Goal: Transaction & Acquisition: Book appointment/travel/reservation

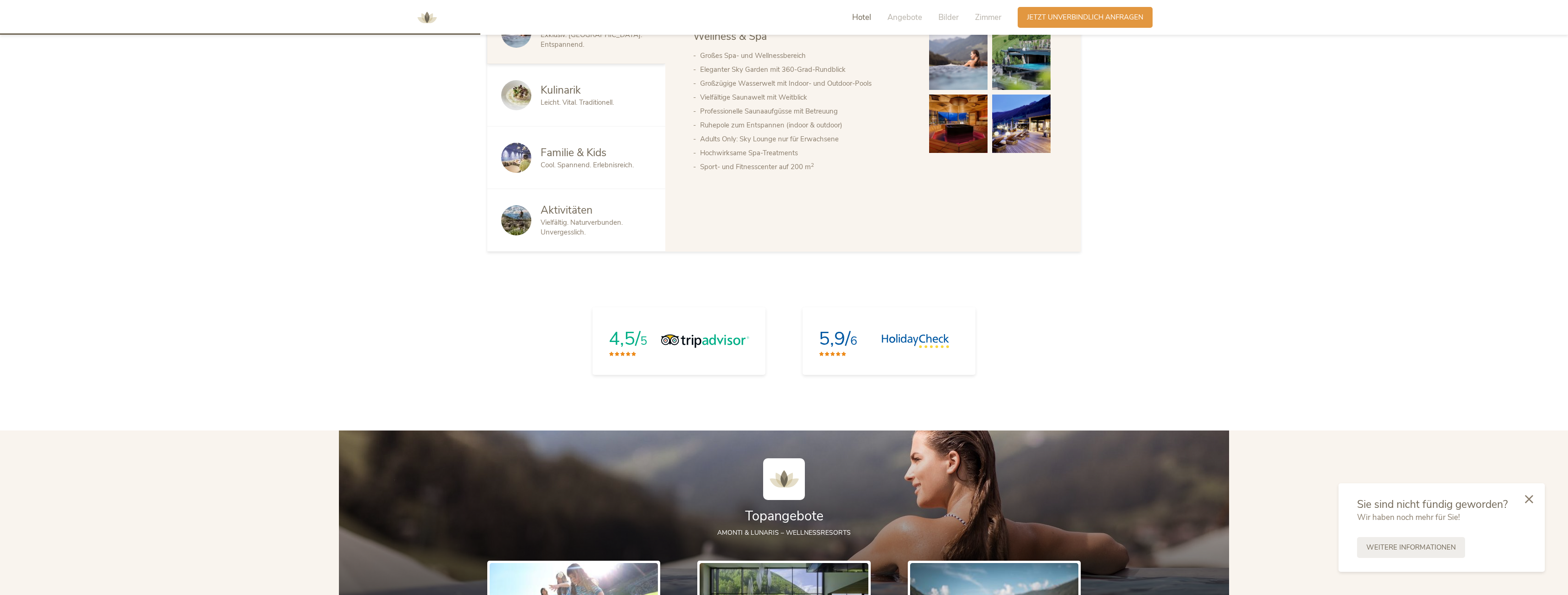
scroll to position [649, 0]
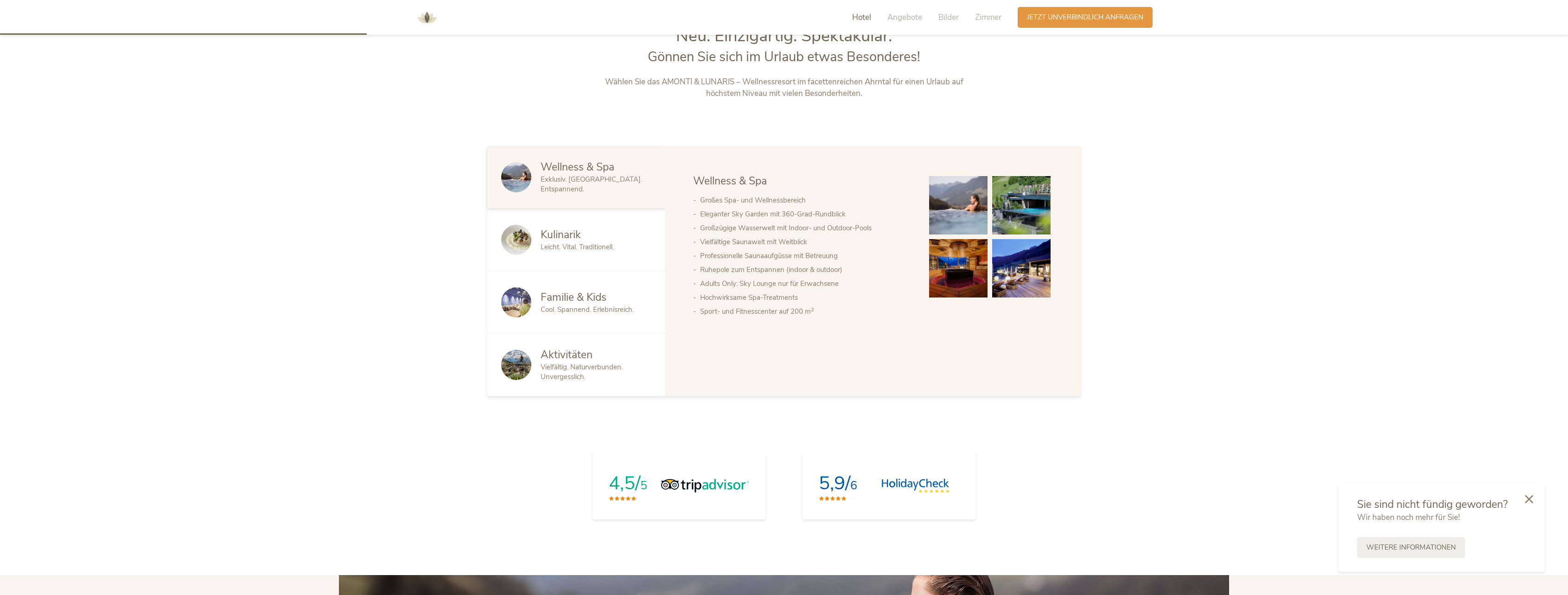
click at [510, 298] on img at bounding box center [516, 302] width 30 height 30
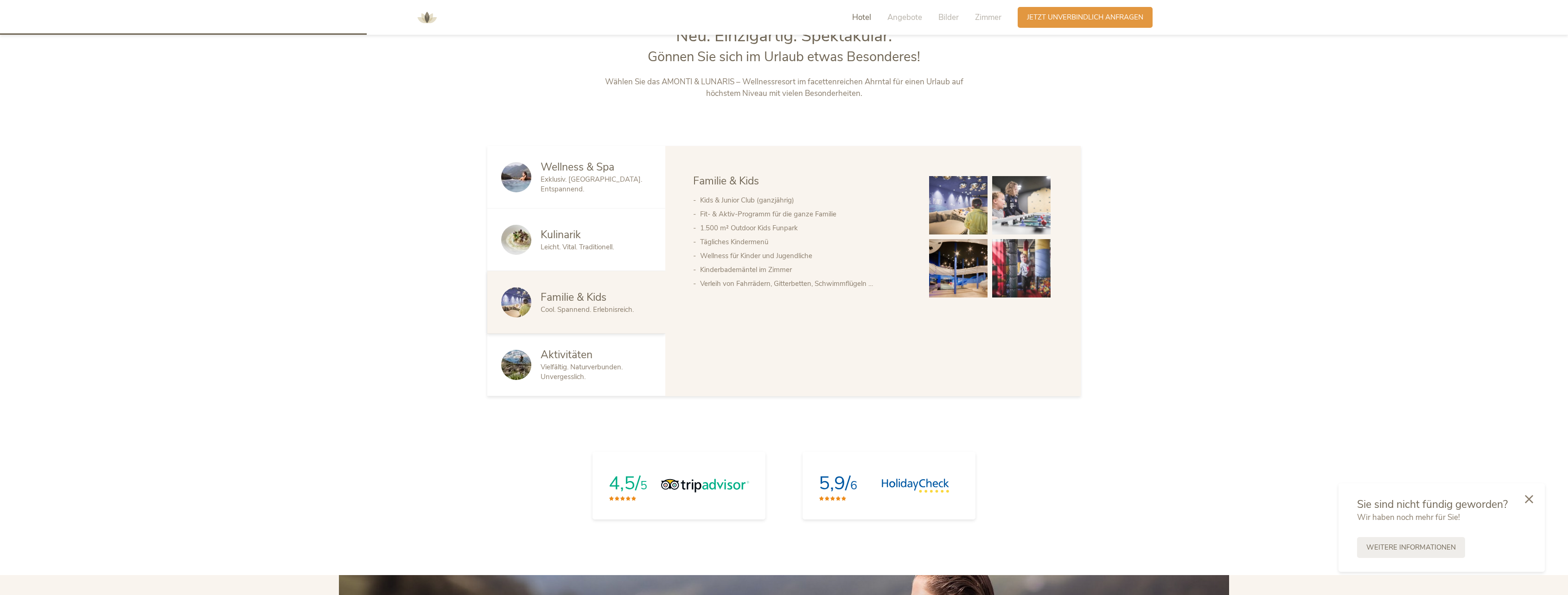
click at [512, 294] on img at bounding box center [516, 302] width 30 height 30
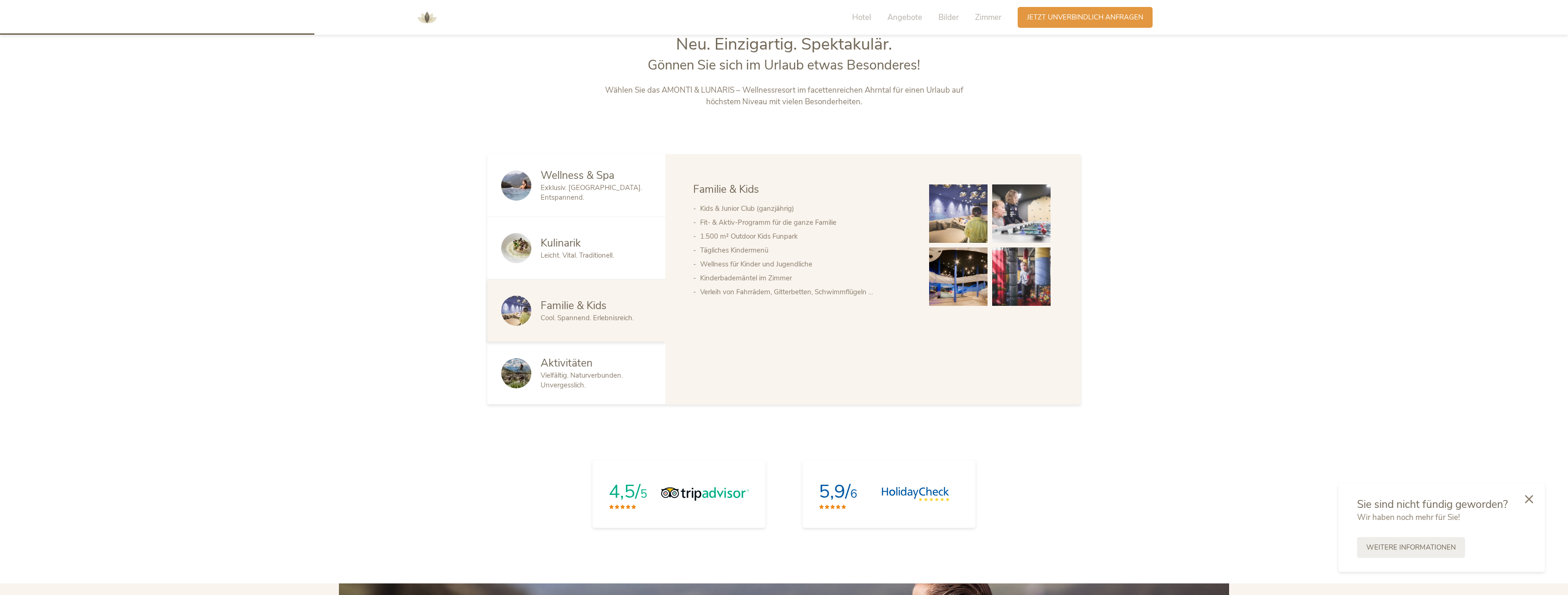
scroll to position [556, 0]
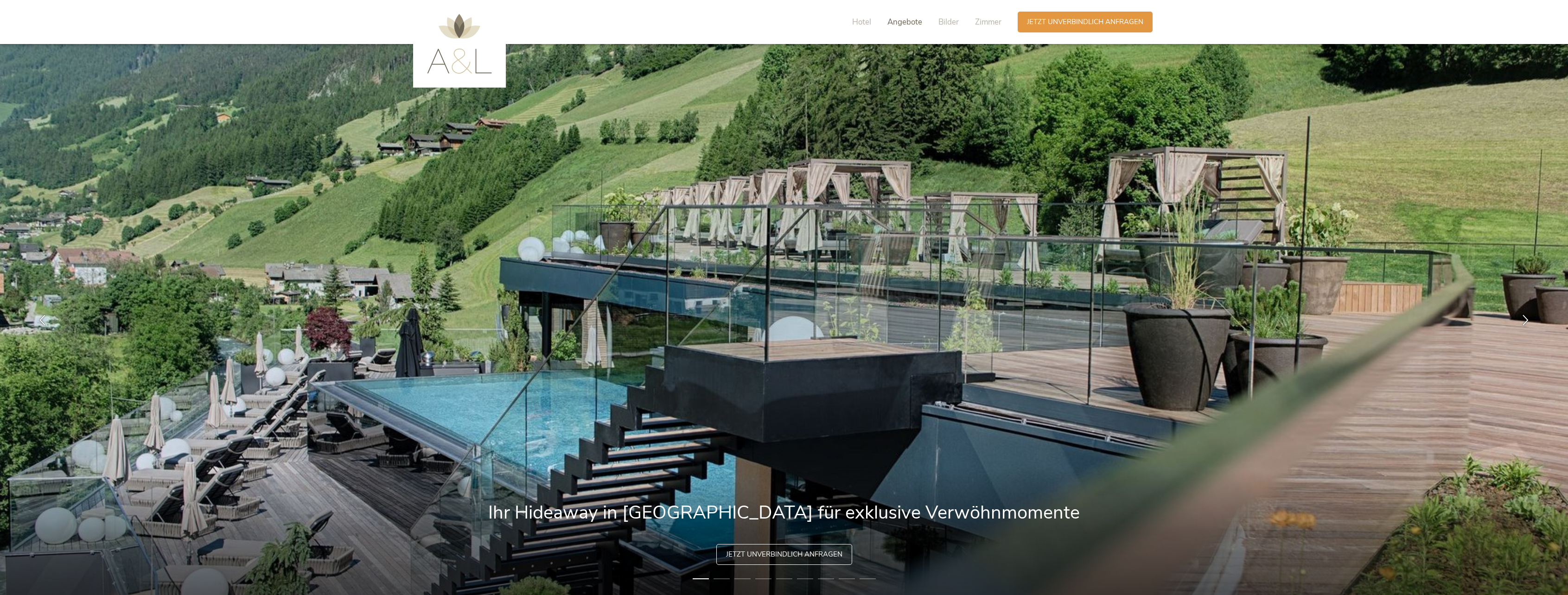
click at [896, 21] on span "Angebote" at bounding box center [905, 21] width 35 height 10
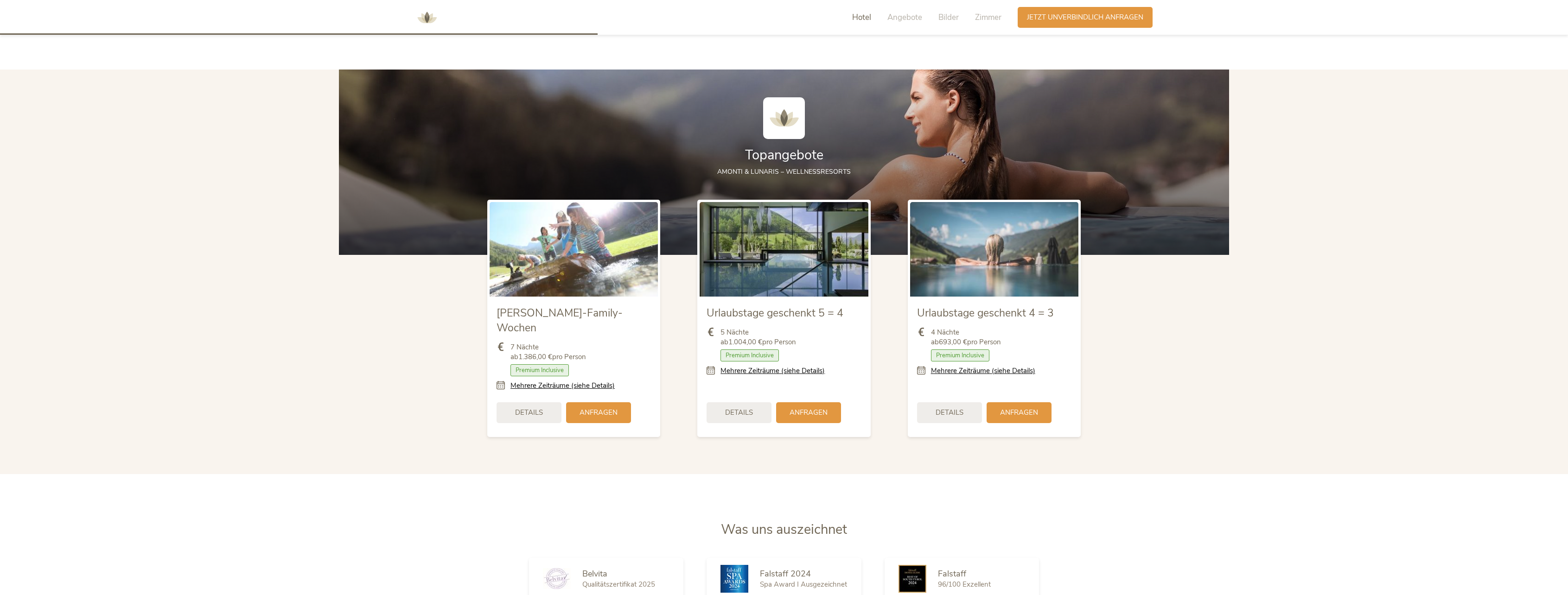
scroll to position [1178, 0]
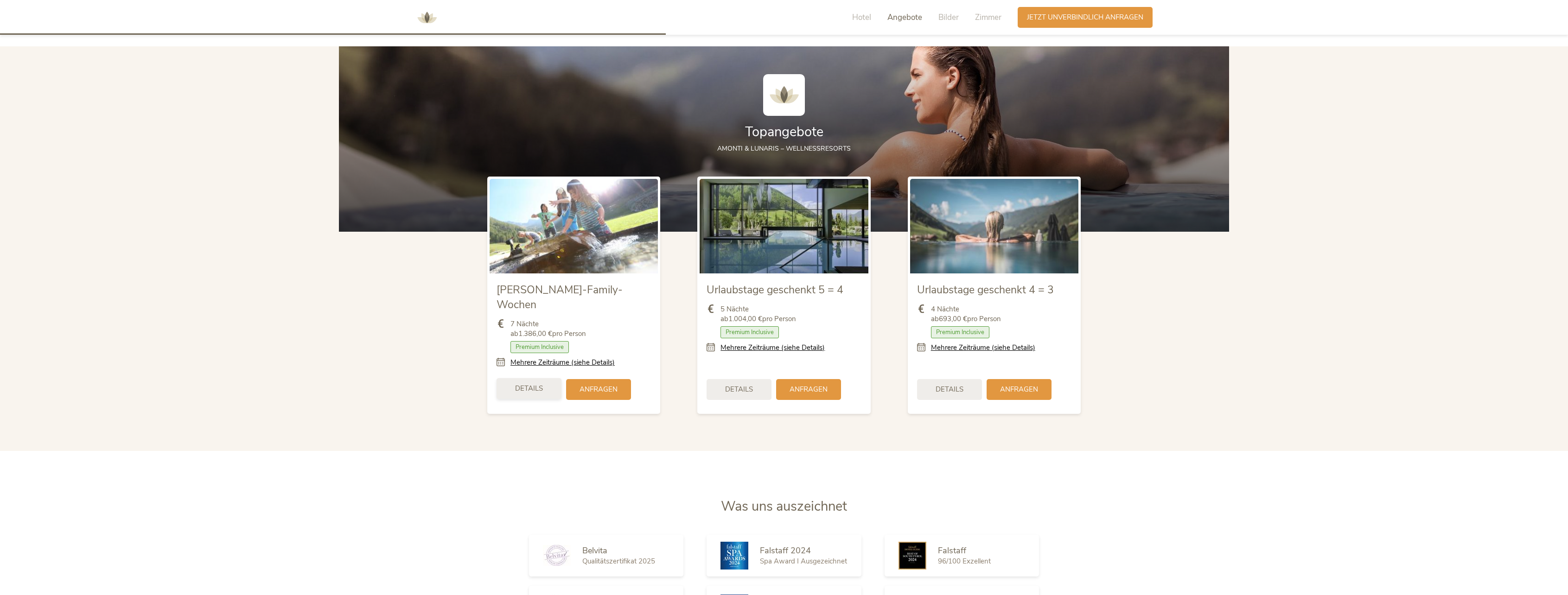
click at [523, 378] on div "Details" at bounding box center [529, 389] width 65 height 21
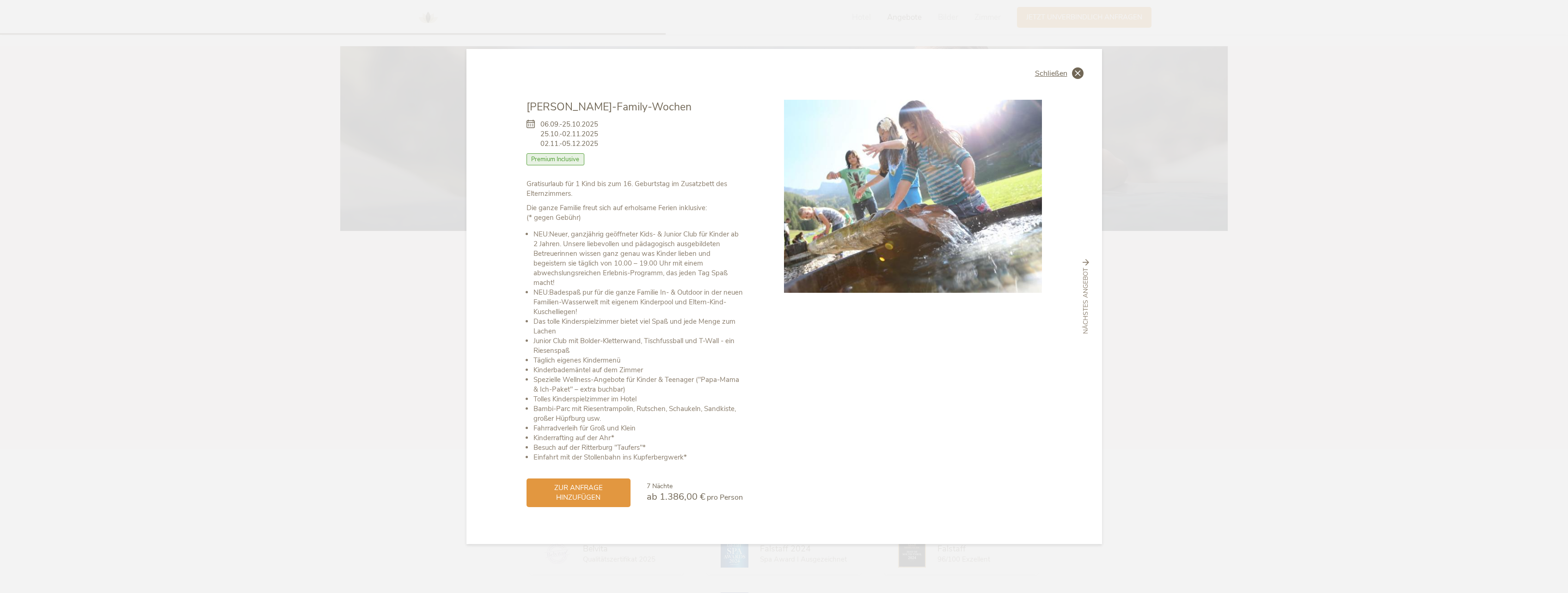
click at [1055, 71] on span "Schließen" at bounding box center [1051, 74] width 32 height 7
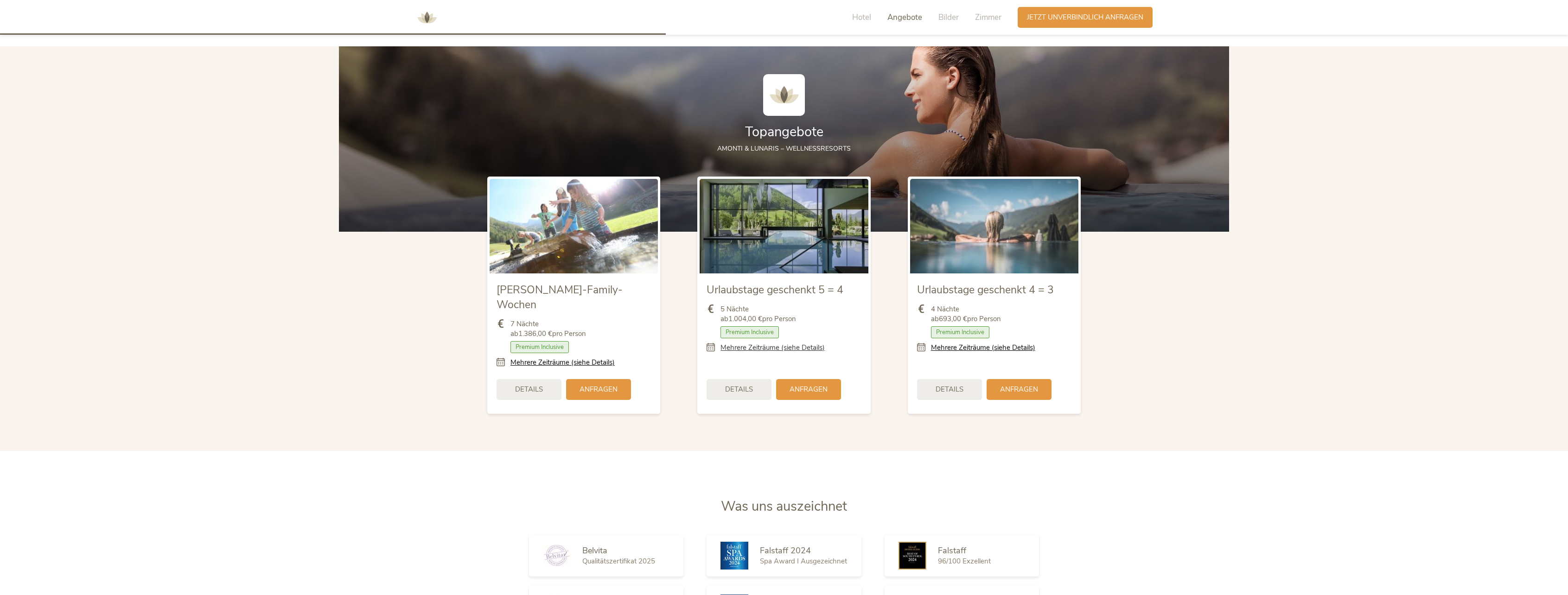
click at [767, 344] on link "Mehrere Zeiträume (siehe Details)" at bounding box center [772, 348] width 104 height 10
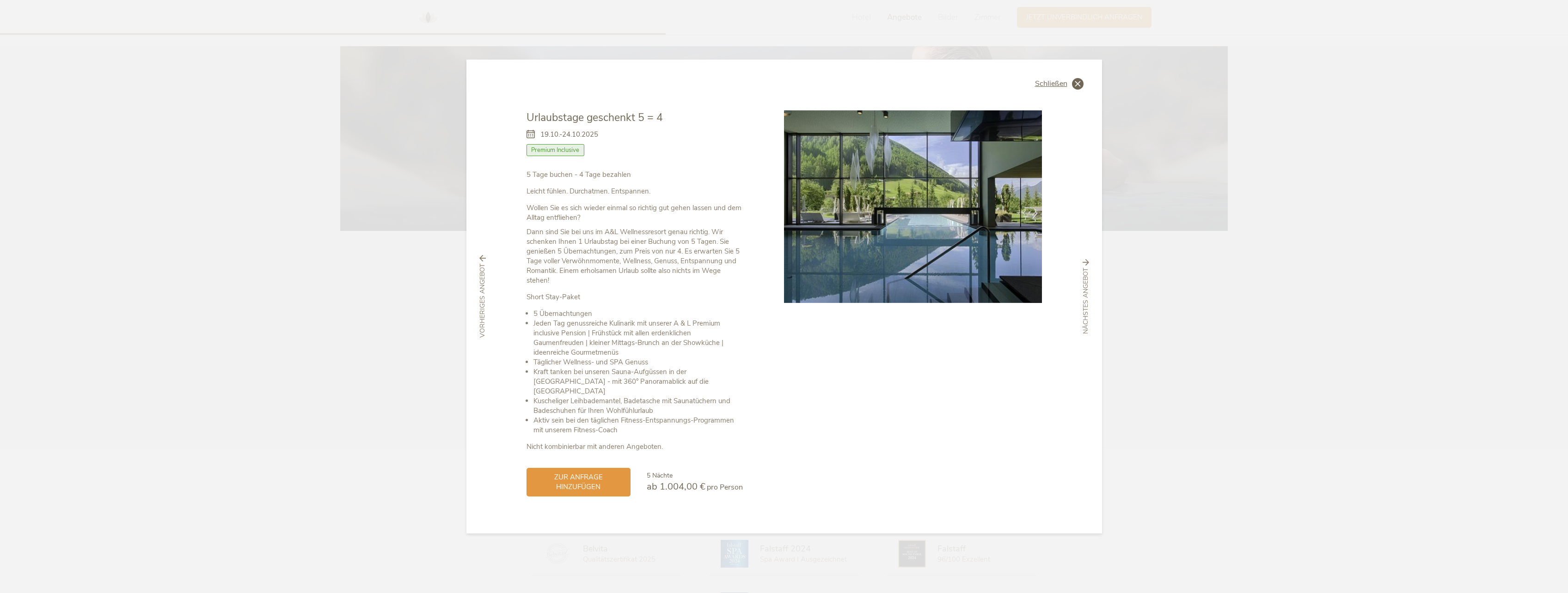
click at [1062, 88] on span "Schließen" at bounding box center [1051, 83] width 32 height 7
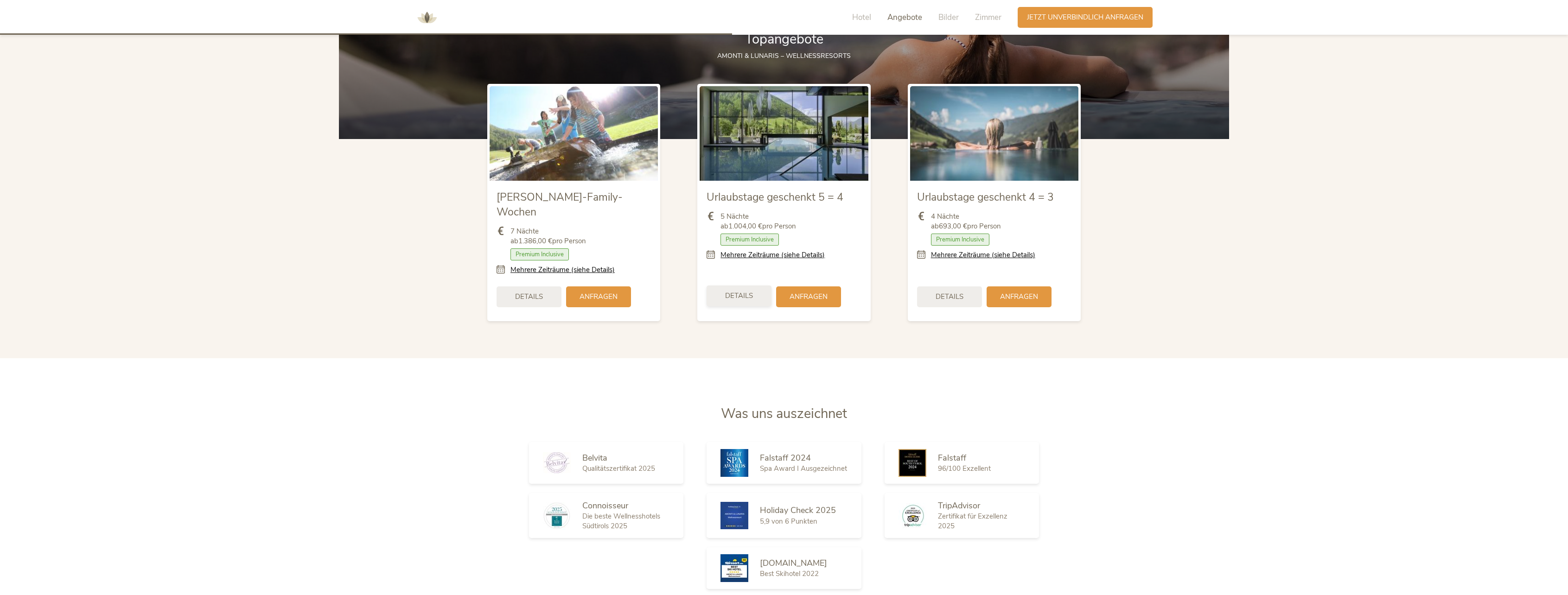
scroll to position [1363, 0]
